Goal: Information Seeking & Learning: Learn about a topic

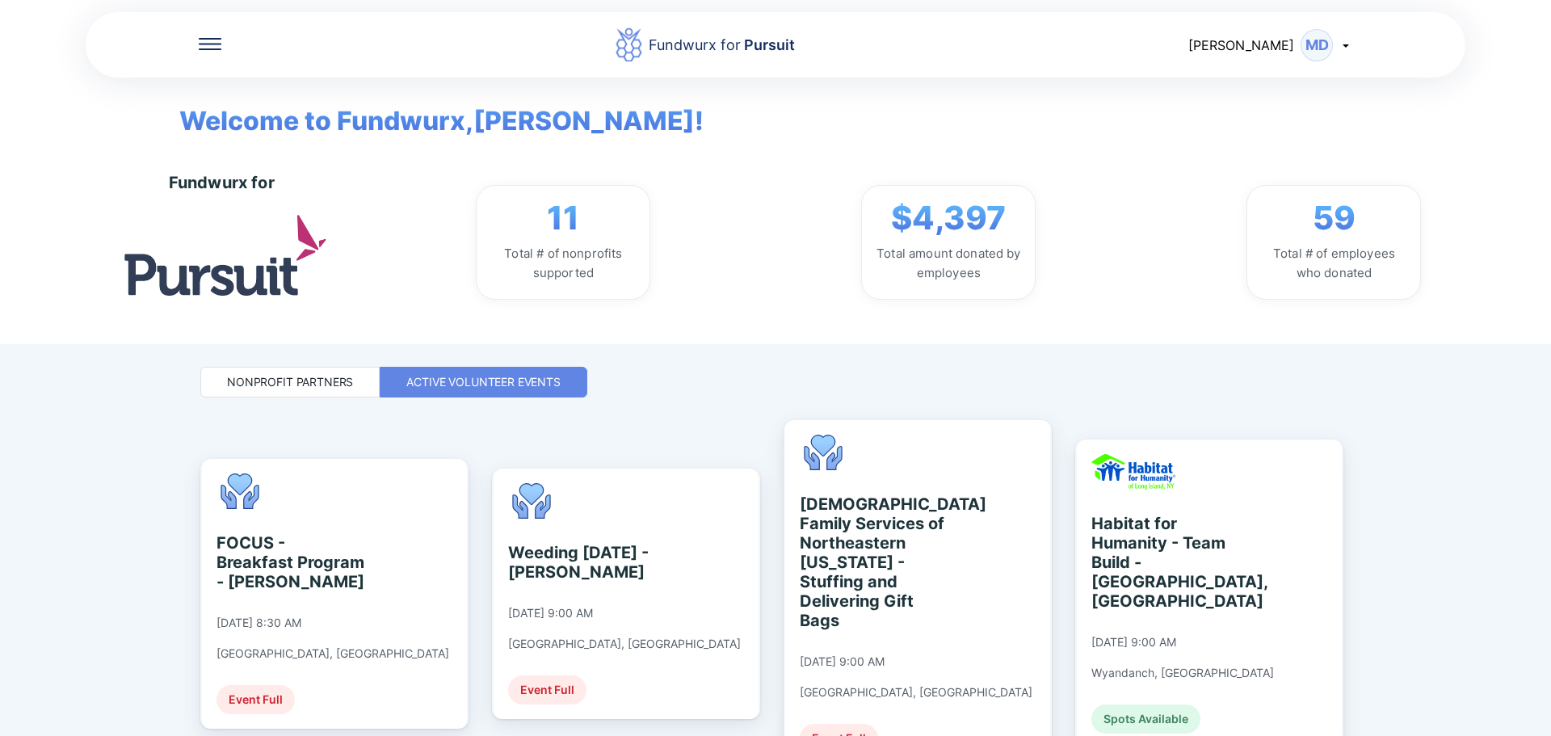
scroll to position [323, 0]
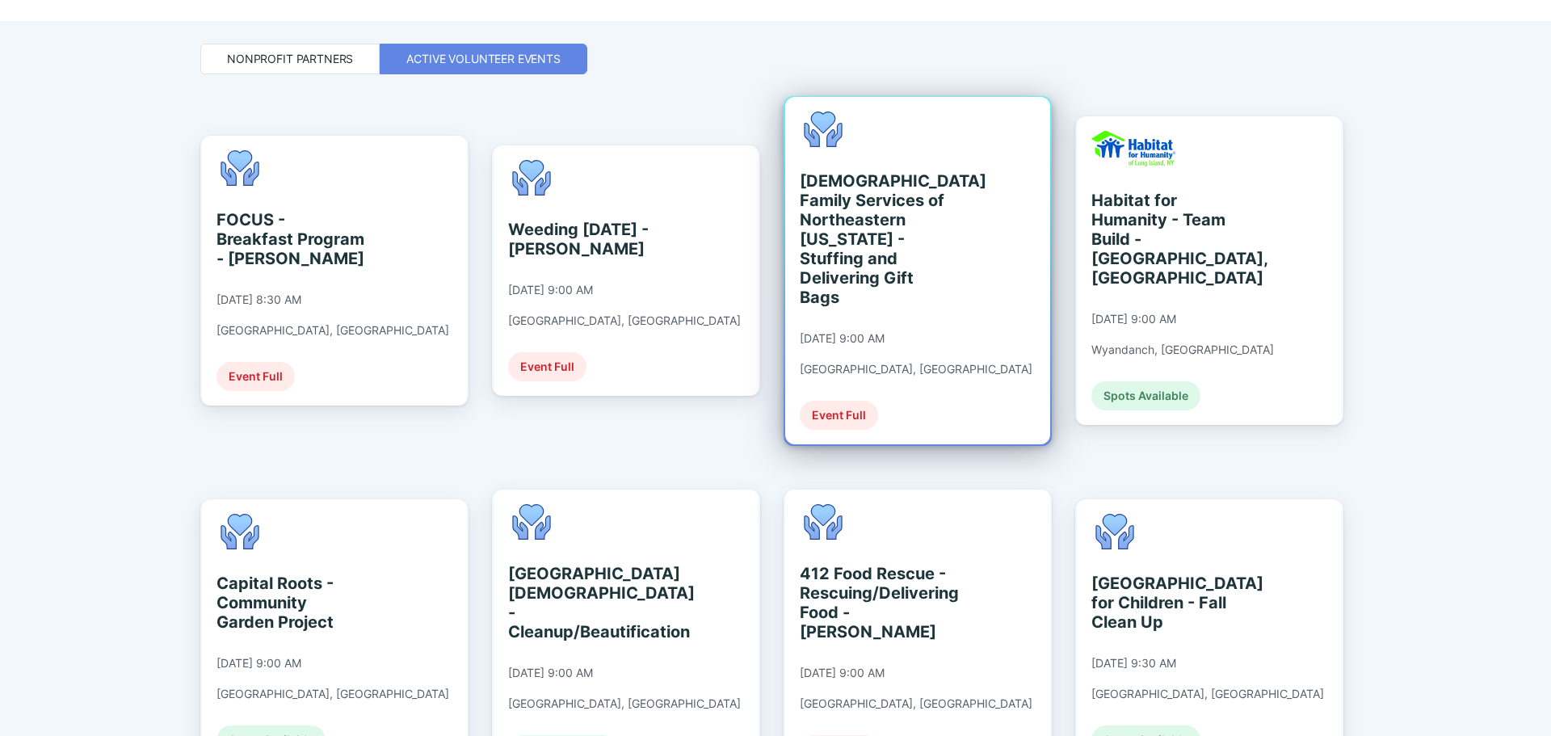
click at [876, 258] on div "[DEMOGRAPHIC_DATA] Family Services of Northeastern [US_STATE] - Stuffing and De…" at bounding box center [874, 239] width 148 height 136
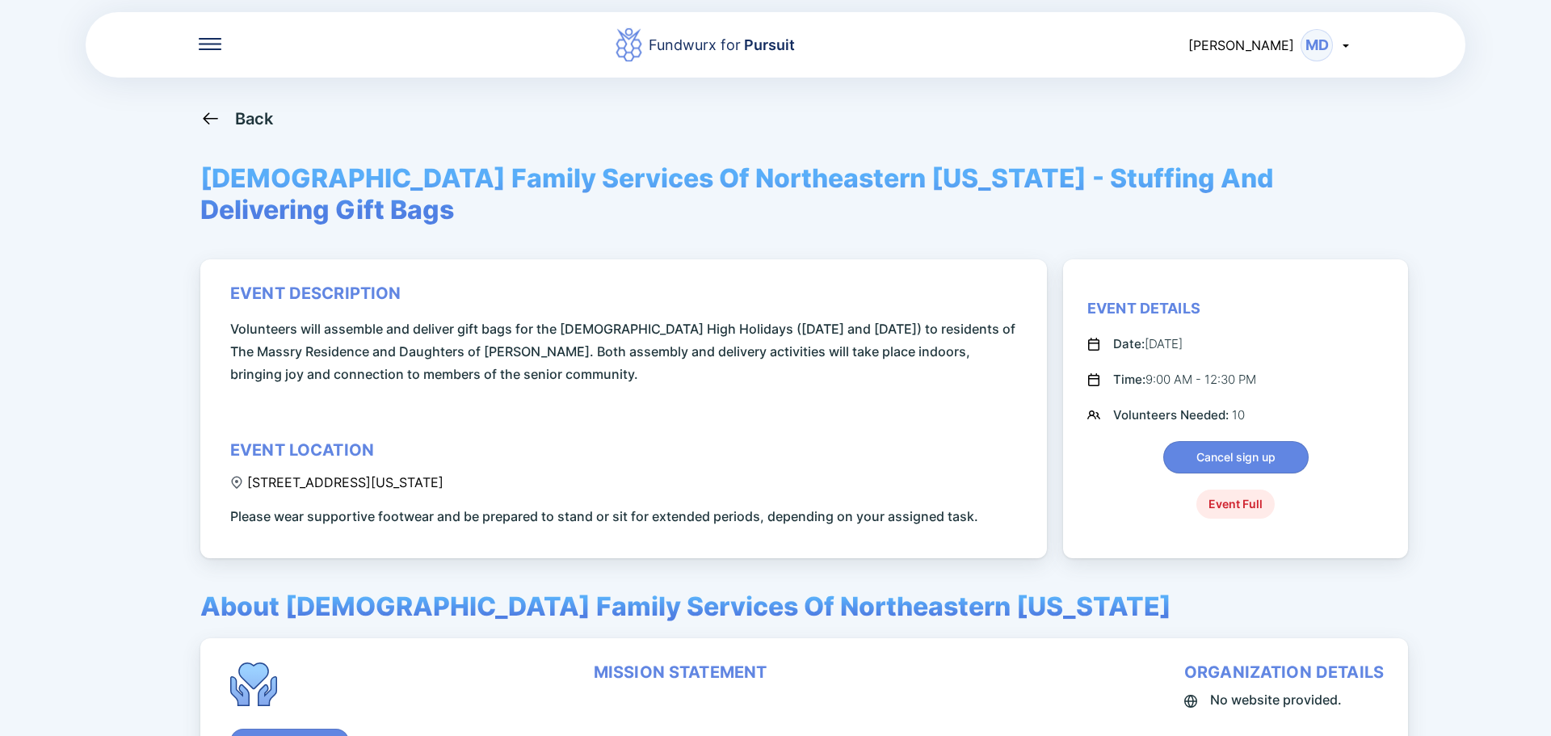
click at [216, 117] on icon at bounding box center [210, 118] width 20 height 20
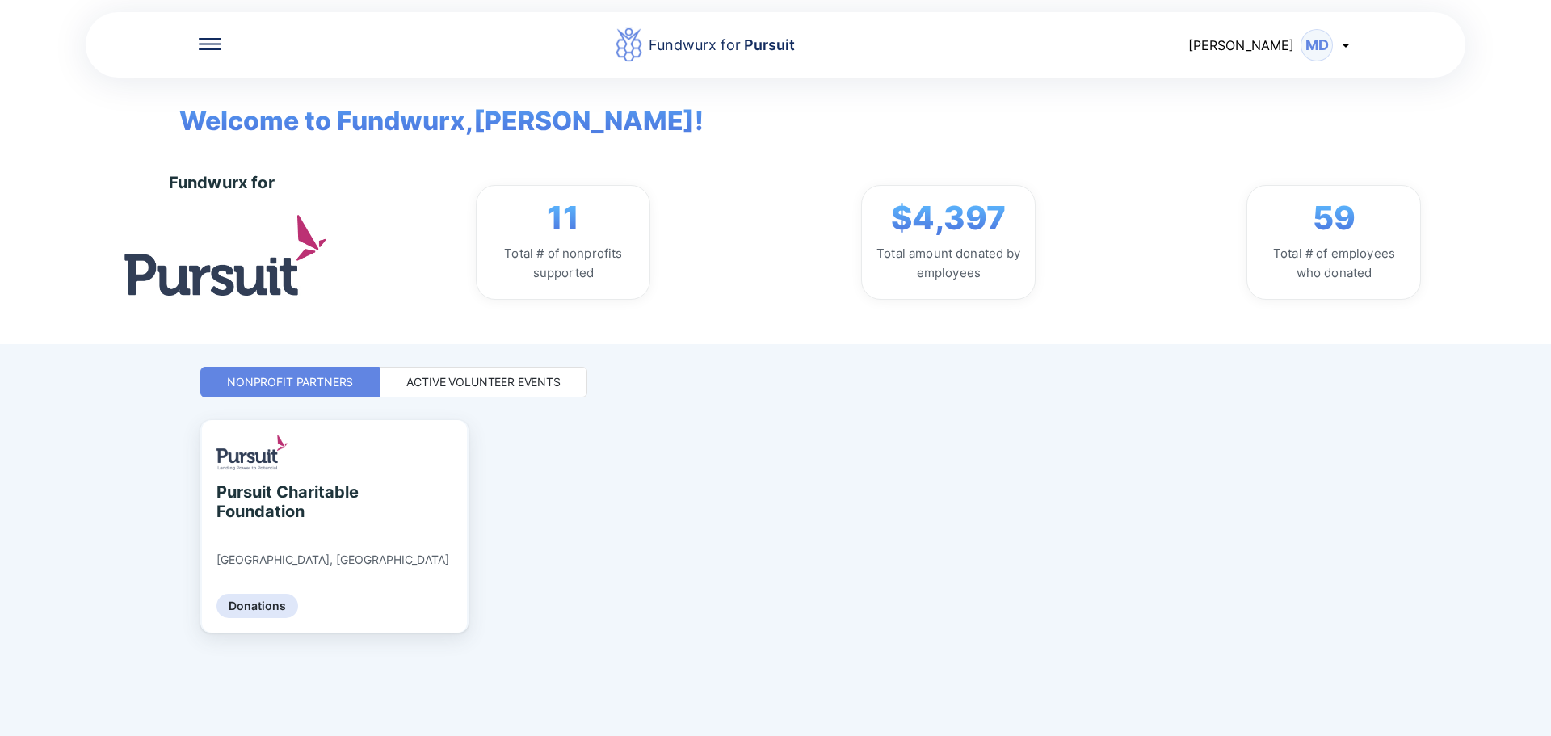
click at [523, 383] on div "Active Volunteer Events" at bounding box center [483, 382] width 154 height 16
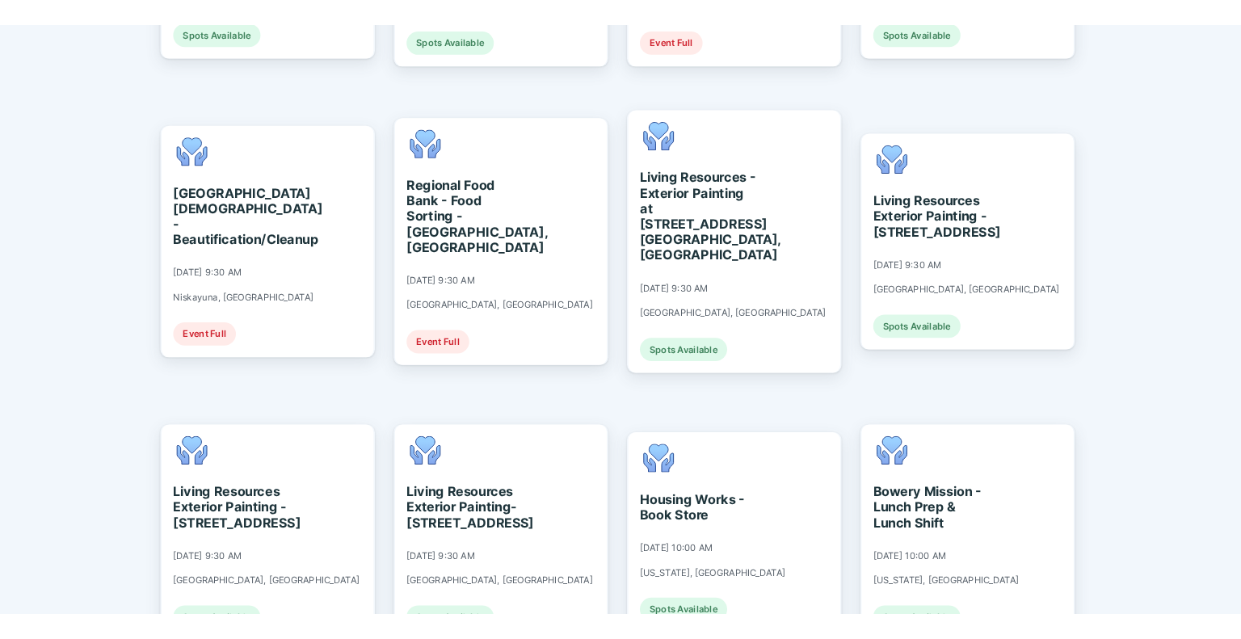
scroll to position [727, 0]
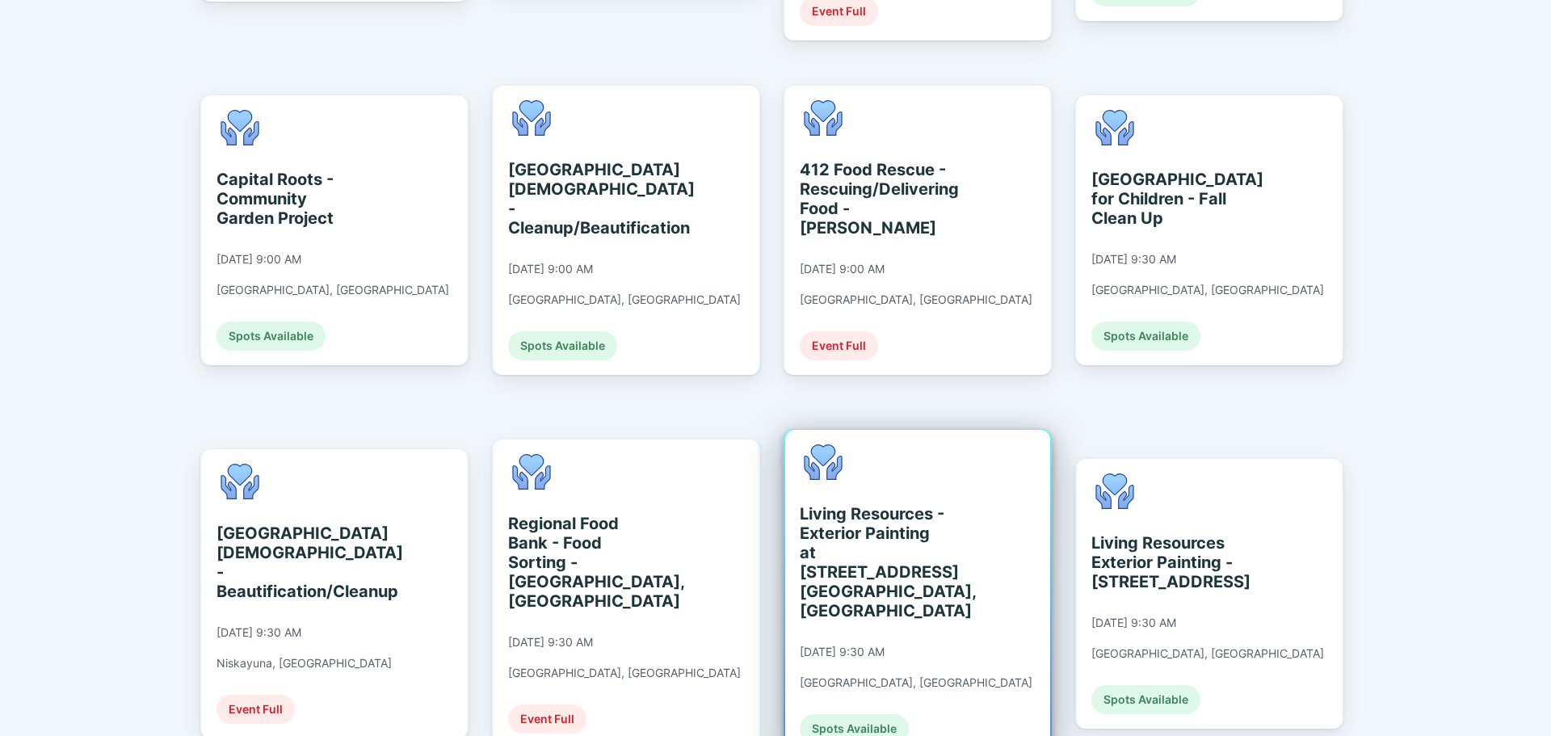
click at [936, 511] on div "Living Resources - Exterior Painting at [STREET_ADDRESS] [GEOGRAPHIC_DATA], [GE…" at bounding box center [874, 562] width 148 height 116
